Goal: Check status: Check status

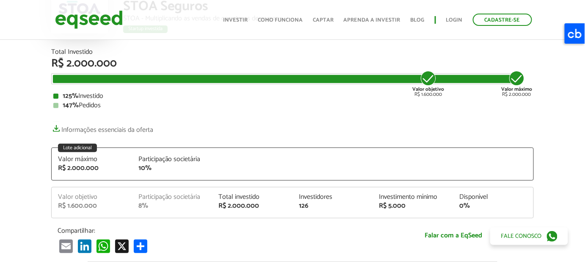
scroll to position [96, 0]
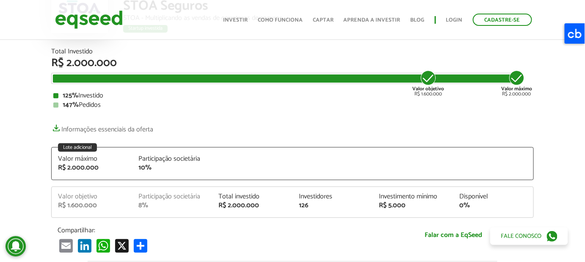
click at [307, 203] on div "126" at bounding box center [333, 205] width 68 height 7
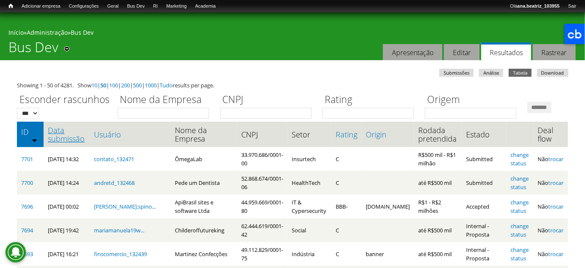
click at [65, 143] on link "Data submissão" at bounding box center [66, 134] width 37 height 17
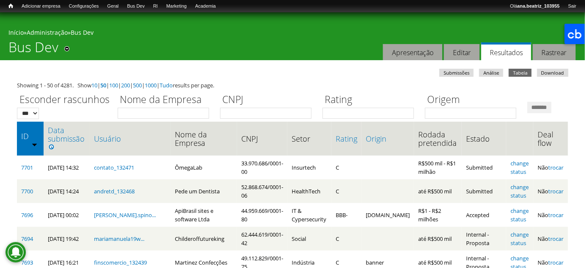
click at [20, 119] on div "Esconder rascunhos *** *** Nome da Empresa CNPJ Rating Origem *******" at bounding box center [293, 103] width 552 height 29
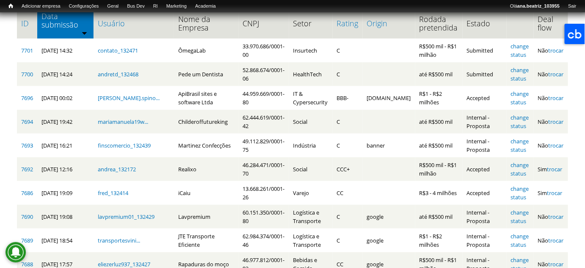
scroll to position [136, 0]
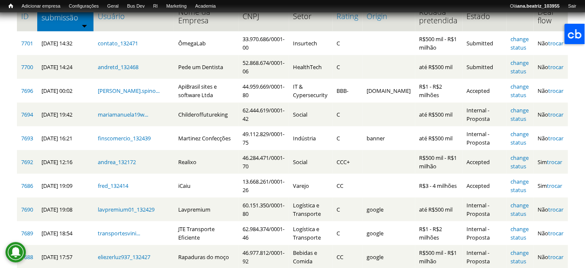
scroll to position [0, 0]
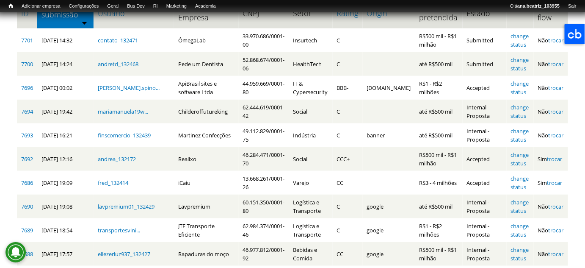
scroll to position [123, 0]
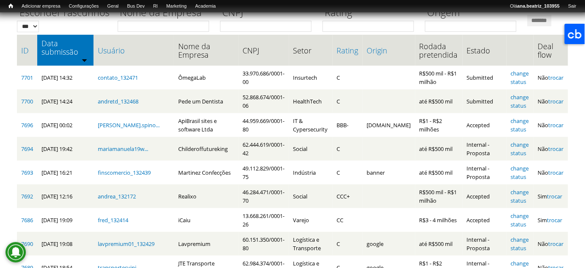
scroll to position [88, 0]
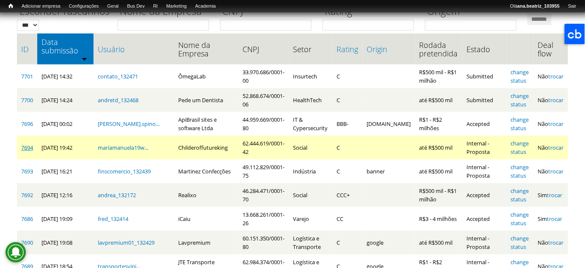
click at [24, 151] on link "7694" at bounding box center [27, 148] width 12 height 8
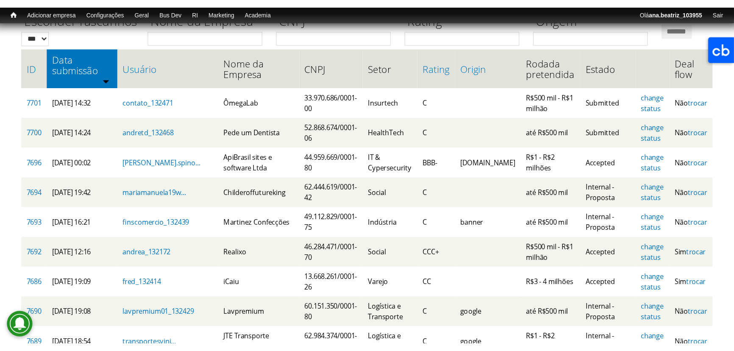
scroll to position [0, 0]
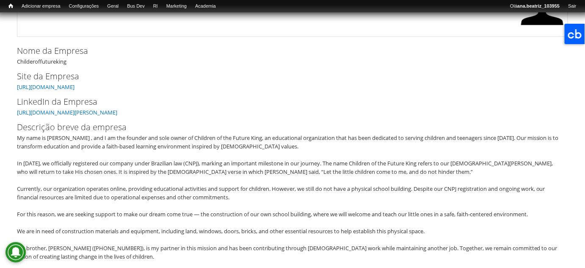
scroll to position [112, 0]
